Goal: Navigation & Orientation: Understand site structure

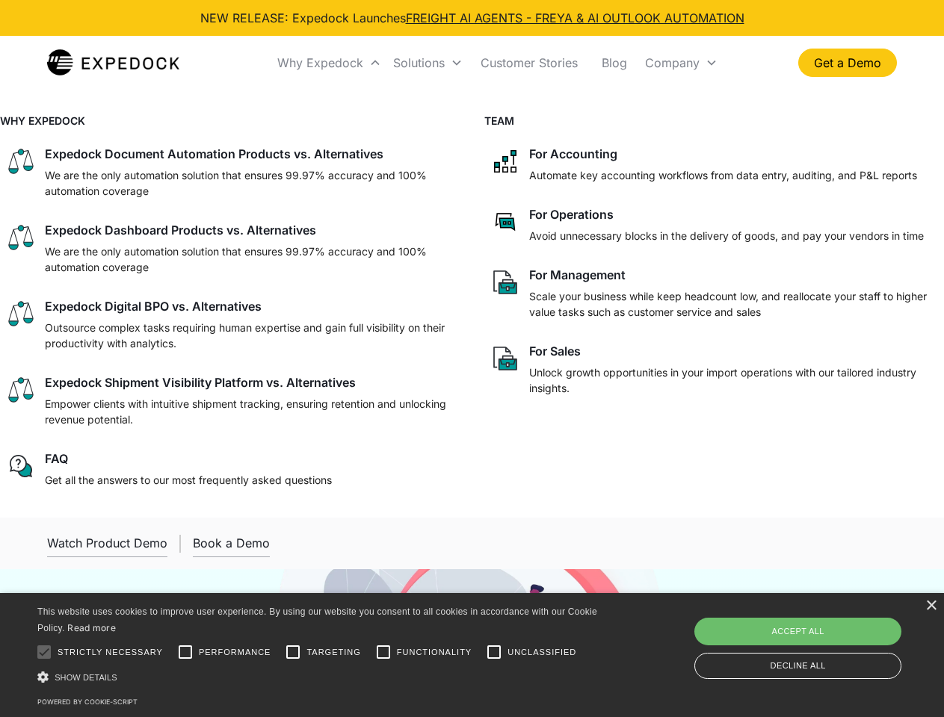
click at [329, 63] on div "Why Expedock" at bounding box center [320, 62] width 86 height 15
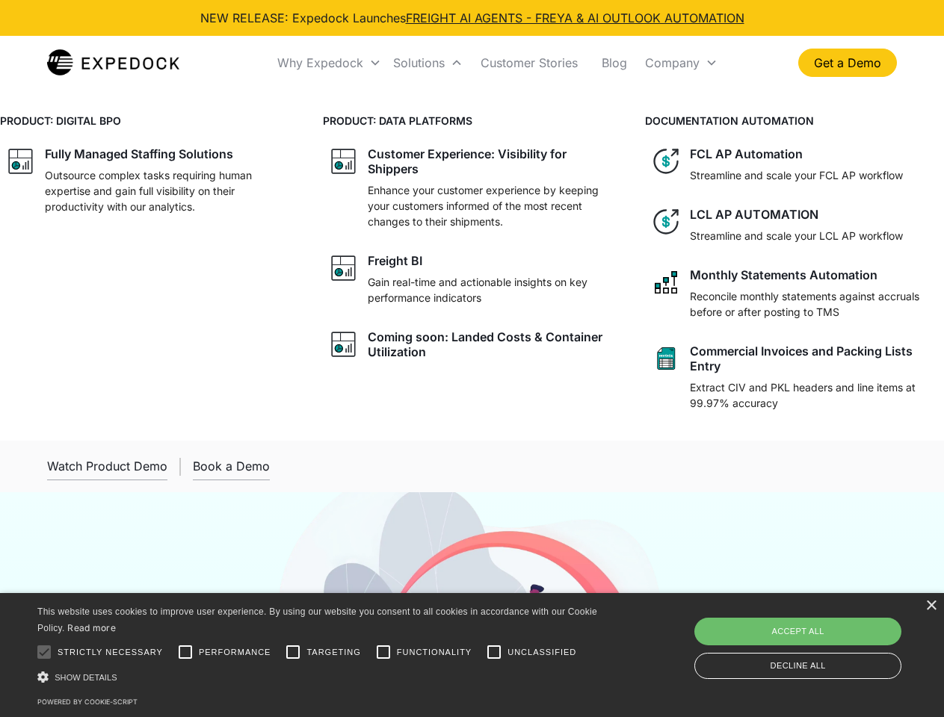
click at [427, 63] on div "Solutions" at bounding box center [419, 62] width 52 height 15
click at [681, 63] on div "Company" at bounding box center [672, 62] width 55 height 15
click at [44, 652] on div at bounding box center [44, 652] width 30 height 30
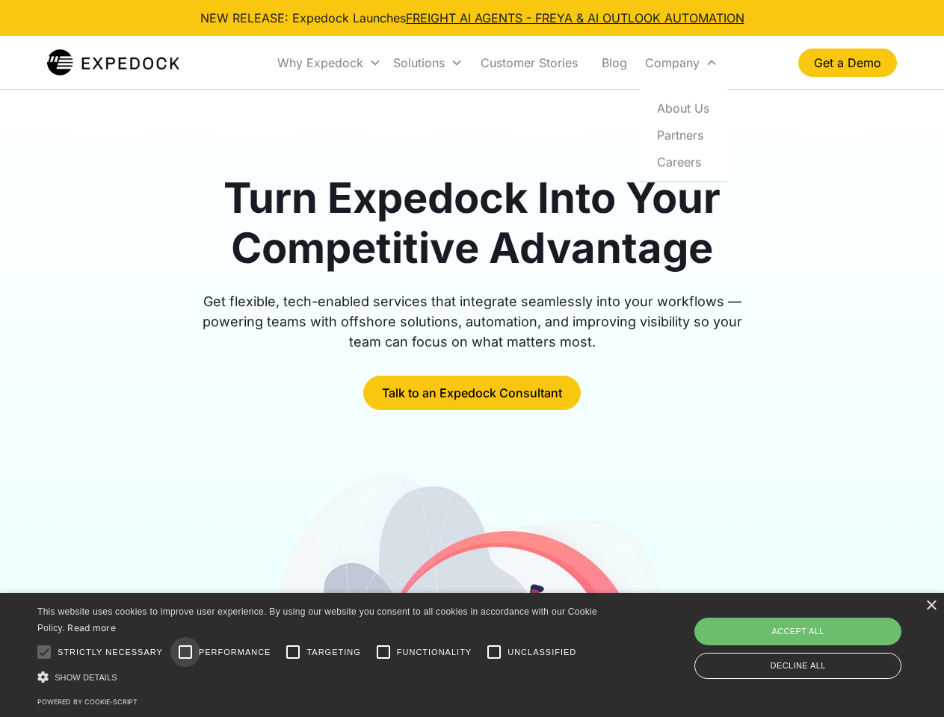
click at [185, 652] on input "Performance" at bounding box center [185, 652] width 30 height 30
checkbox input "true"
click at [293, 652] on input "Targeting" at bounding box center [293, 652] width 30 height 30
checkbox input "true"
click at [383, 652] on input "Functionality" at bounding box center [383, 652] width 30 height 30
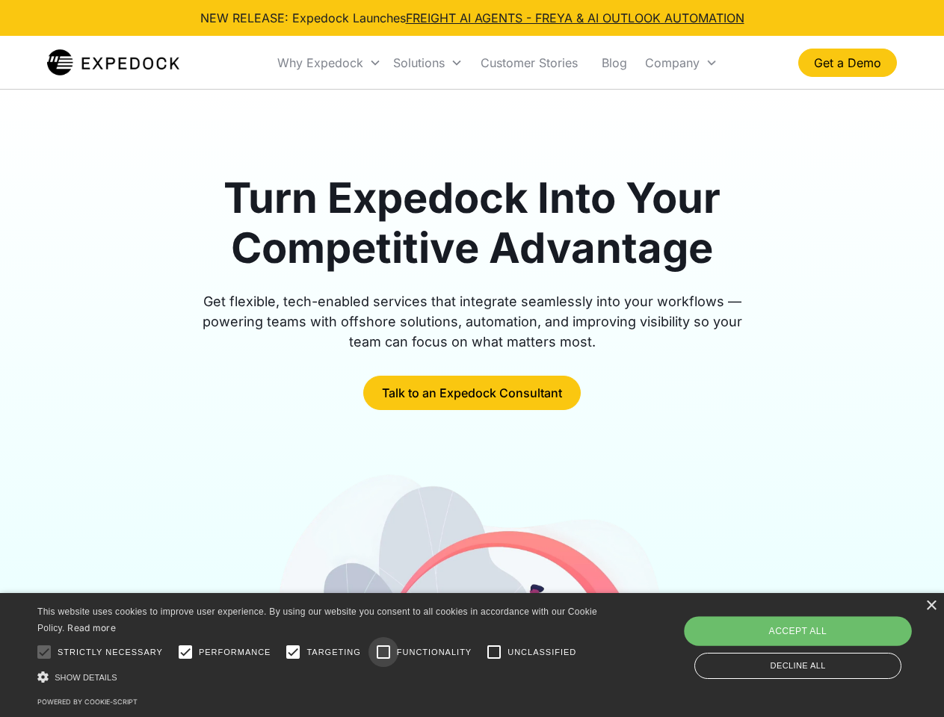
checkbox input "true"
click at [494, 652] on input "Unclassified" at bounding box center [494, 652] width 30 height 30
checkbox input "true"
click at [320, 677] on div "Show details Hide details" at bounding box center [319, 677] width 565 height 16
